Goal: Task Accomplishment & Management: Use online tool/utility

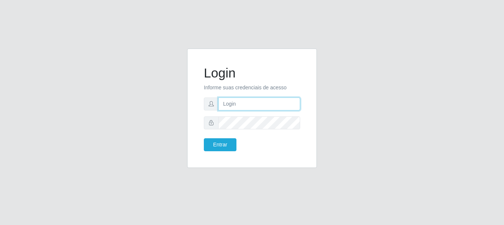
click at [243, 105] on input "text" at bounding box center [259, 104] width 82 height 13
type input "[EMAIL_ADDRESS][DOMAIN_NAME]"
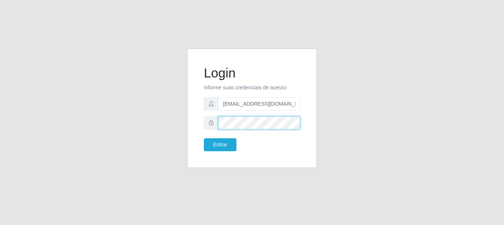
click at [204, 138] on button "Entrar" at bounding box center [220, 144] width 33 height 13
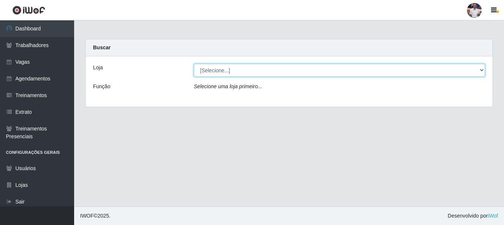
click at [206, 70] on select "[Selecione...] Supermercado [GEOGRAPHIC_DATA]" at bounding box center [339, 70] width 291 height 13
select select "165"
click at [194, 64] on select "[Selecione...] Supermercado [GEOGRAPHIC_DATA]" at bounding box center [339, 70] width 291 height 13
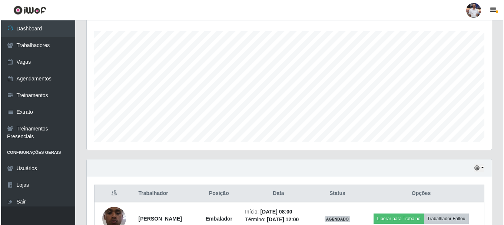
scroll to position [168, 0]
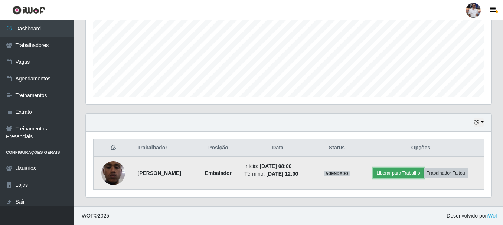
click at [398, 177] on button "Liberar para Trabalho" at bounding box center [398, 173] width 50 height 10
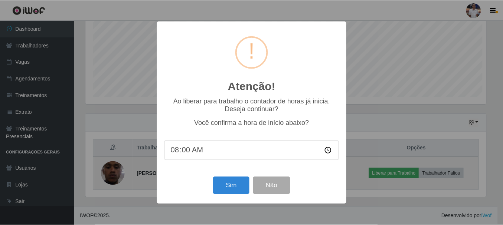
scroll to position [154, 402]
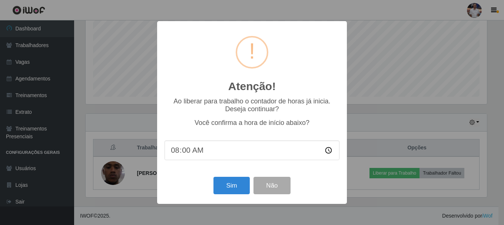
click at [185, 151] on input "08:00" at bounding box center [252, 151] width 175 height 20
type input "08:18"
click at [231, 186] on button "Sim" at bounding box center [232, 185] width 36 height 17
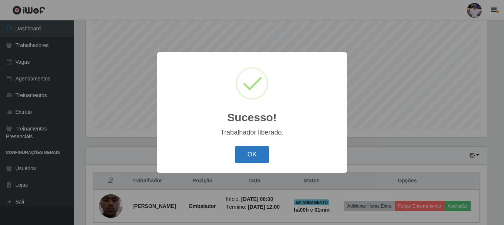
click at [248, 161] on button "OK" at bounding box center [252, 154] width 34 height 17
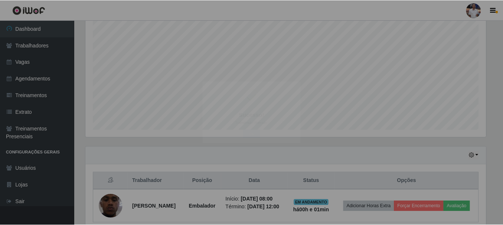
scroll to position [154, 405]
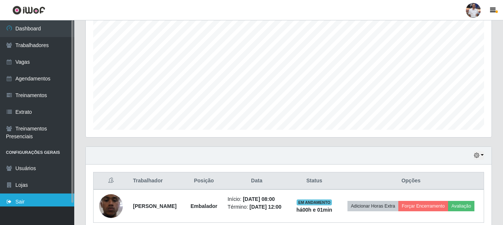
click at [29, 203] on link "Sair" at bounding box center [37, 202] width 74 height 17
